Goal: Check status: Check status

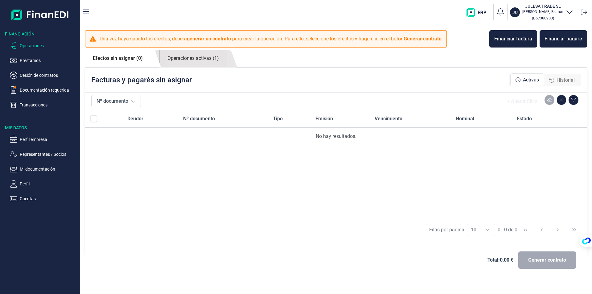
click at [183, 59] on link "Operaciones activas (1)" at bounding box center [193, 58] width 67 height 17
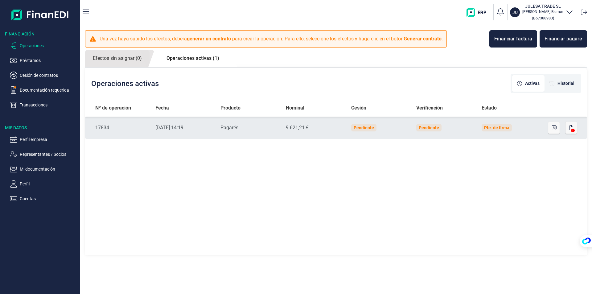
click at [573, 129] on icon at bounding box center [573, 131] width 4 height 4
click at [573, 128] on icon "button" at bounding box center [572, 127] width 4 height 5
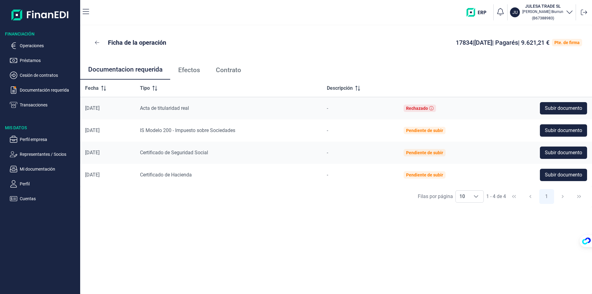
click at [187, 71] on span "Efectos" at bounding box center [189, 70] width 22 height 6
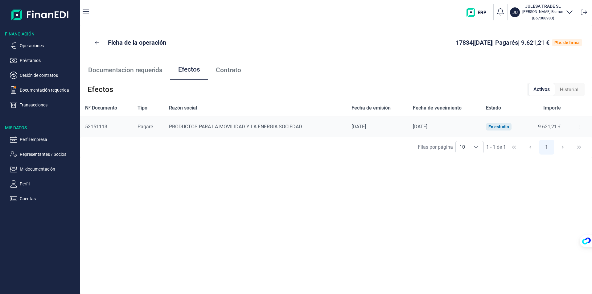
click at [226, 70] on span "Contrato" at bounding box center [228, 70] width 25 height 6
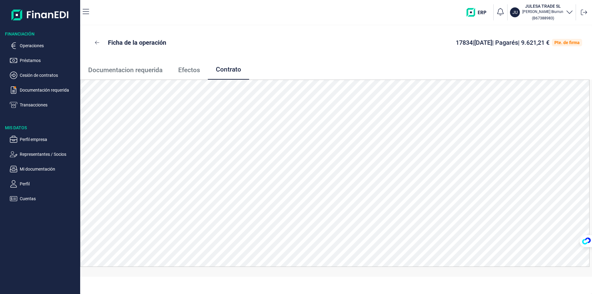
click at [183, 71] on span "Efectos" at bounding box center [189, 70] width 22 height 6
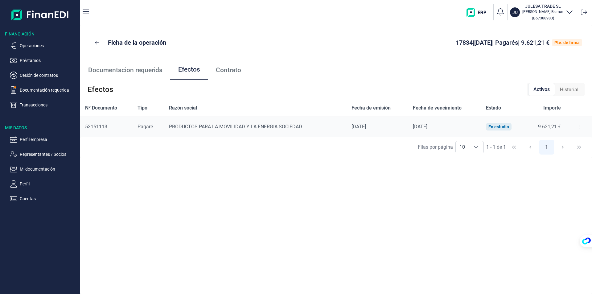
click at [145, 73] on span "Documentacion requerida" at bounding box center [125, 70] width 74 height 6
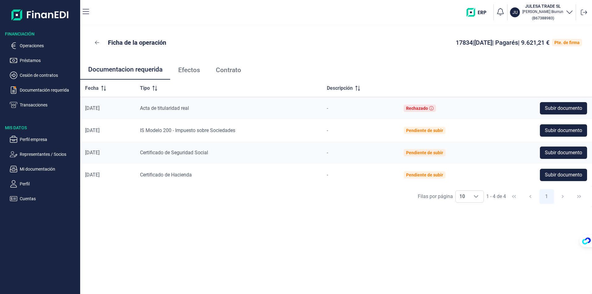
click at [227, 68] on span "Contrato" at bounding box center [228, 70] width 25 height 6
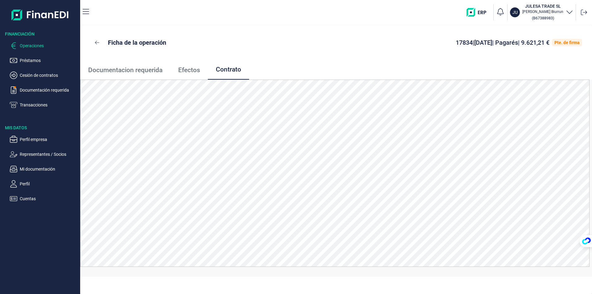
click at [28, 47] on p "Operaciones" at bounding box center [49, 45] width 58 height 7
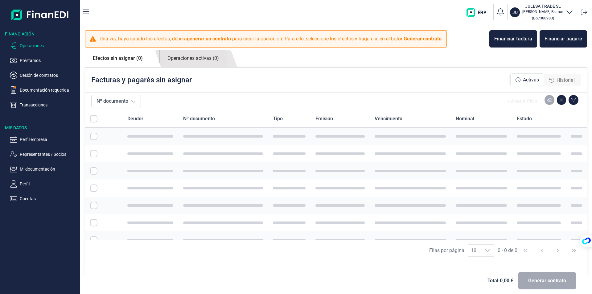
click at [190, 60] on link "Operaciones activas (0)" at bounding box center [193, 58] width 67 height 17
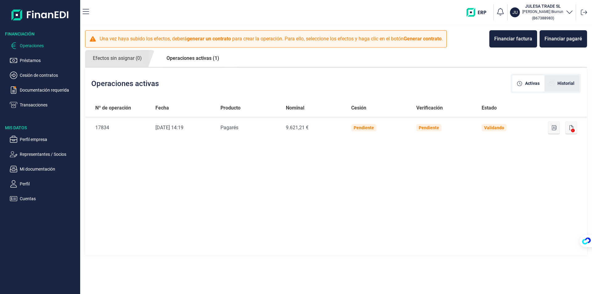
click at [561, 80] on div "Historial" at bounding box center [562, 83] width 35 height 16
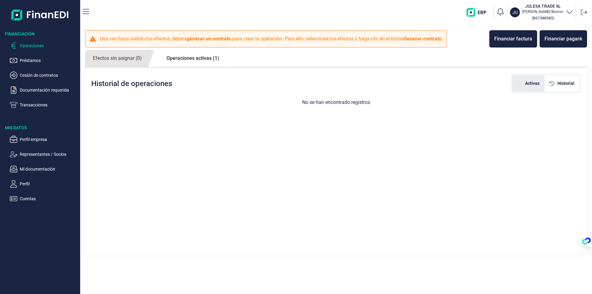
click at [535, 83] on span "Activas" at bounding box center [532, 83] width 14 height 6
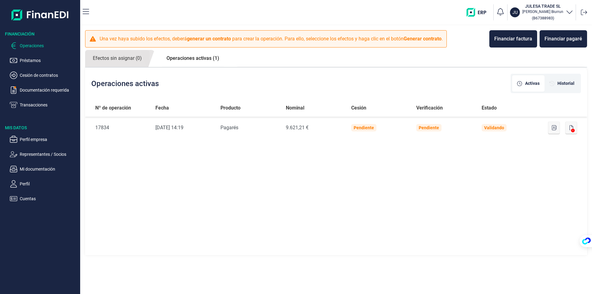
click at [182, 55] on link "Operaciones activas (1)" at bounding box center [193, 58] width 68 height 17
click at [126, 60] on link "Efectos sin asignar (0)" at bounding box center [117, 58] width 64 height 17
